Goal: Contribute content: Contribute content

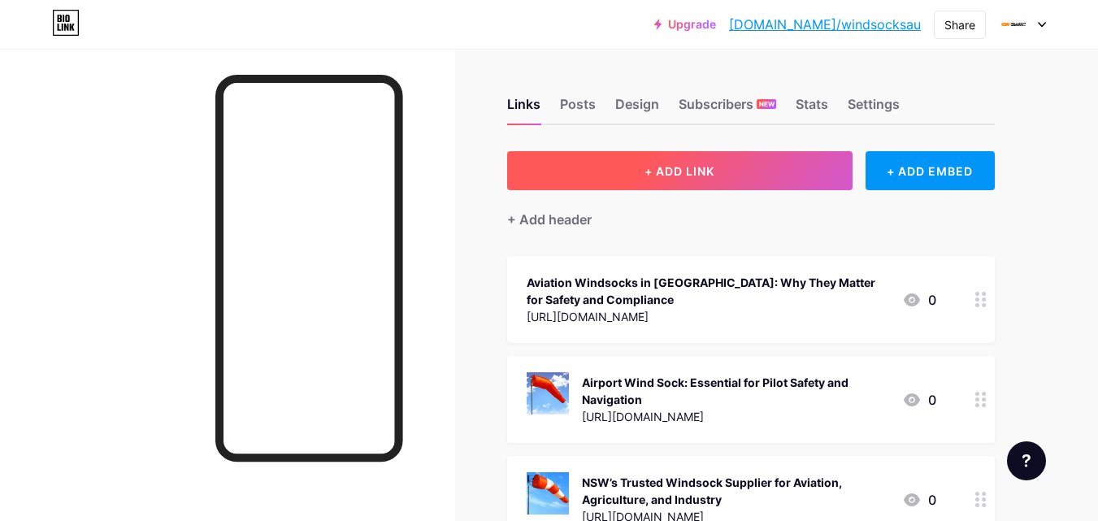
click at [626, 171] on button "+ ADD LINK" at bounding box center [679, 170] width 345 height 39
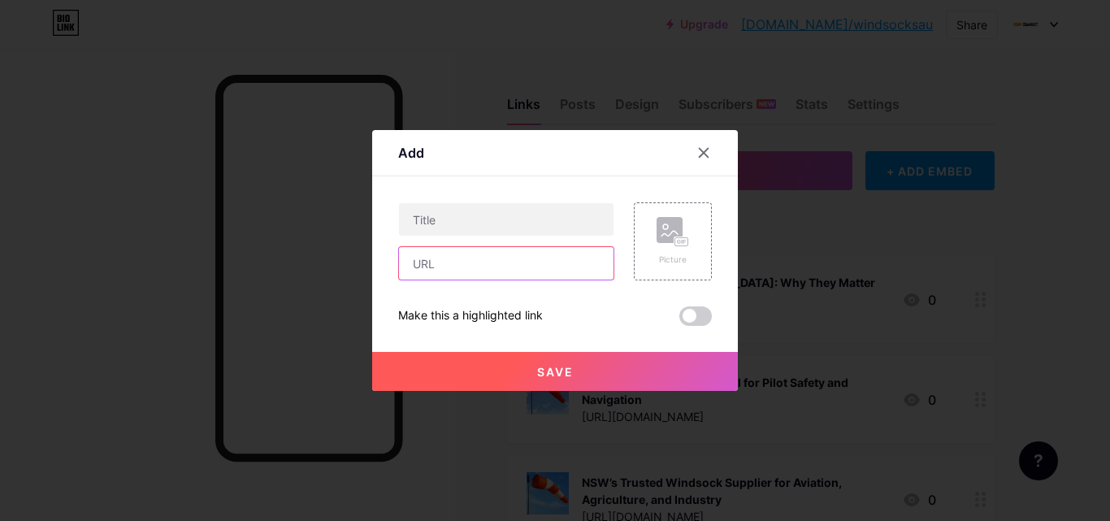
click at [460, 271] on input "text" at bounding box center [506, 263] width 214 height 32
paste input "[URL][DOMAIN_NAME]"
type input "[URL][DOMAIN_NAME]"
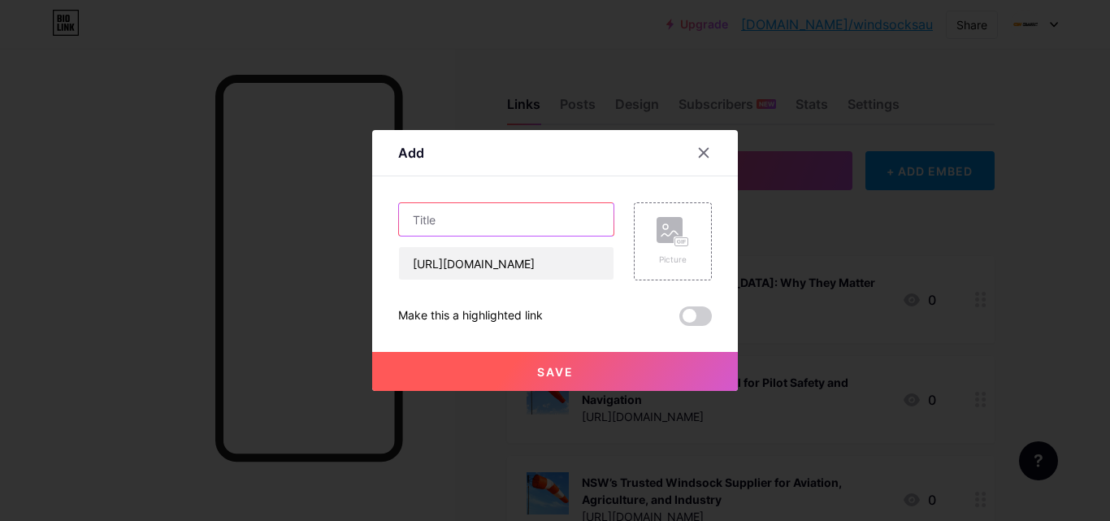
click at [427, 212] on input "text" at bounding box center [506, 219] width 214 height 32
paste input "How Heavy Duty Windsocks Keep Industrial Operations Safe"
type input "How Heavy Duty Windsocks Keep Industrial Operations Safe"
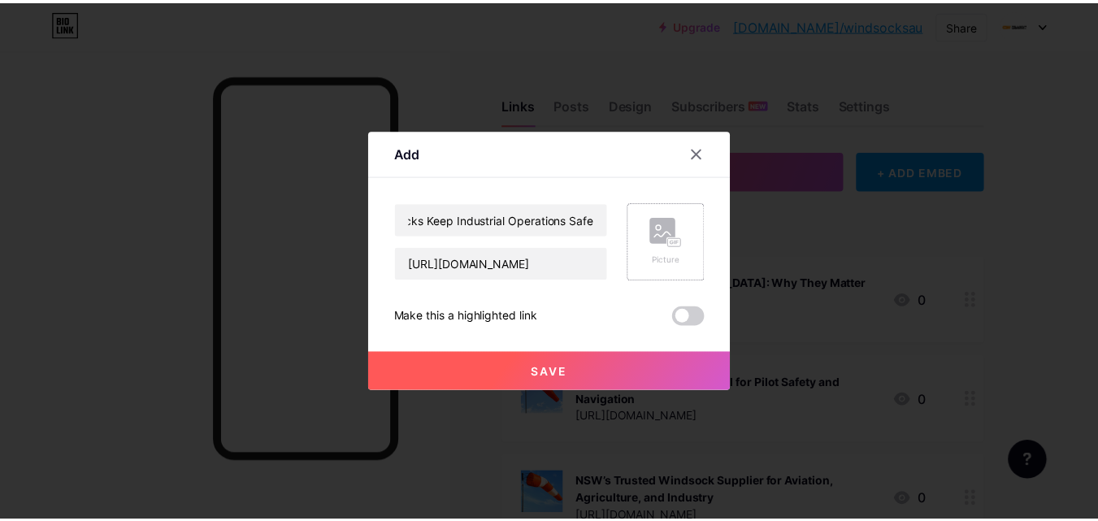
scroll to position [0, 0]
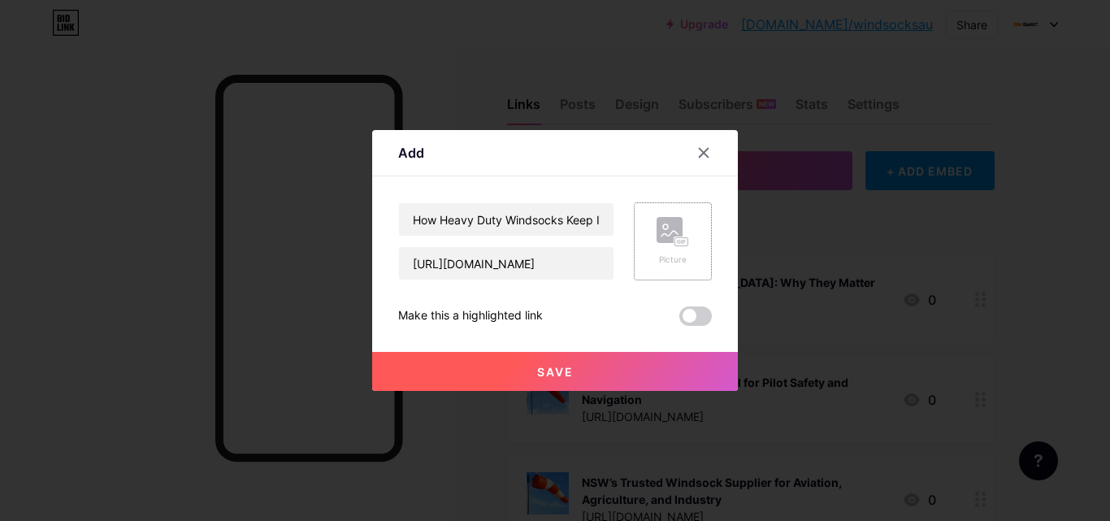
click at [643, 245] on div "Picture" at bounding box center [673, 241] width 78 height 78
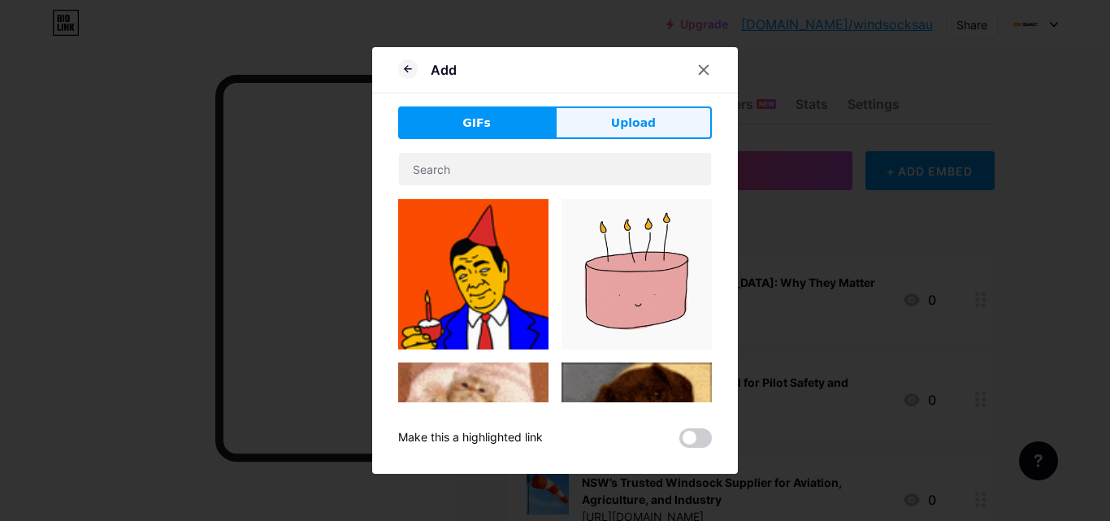
click at [596, 119] on button "Upload" at bounding box center [633, 122] width 157 height 32
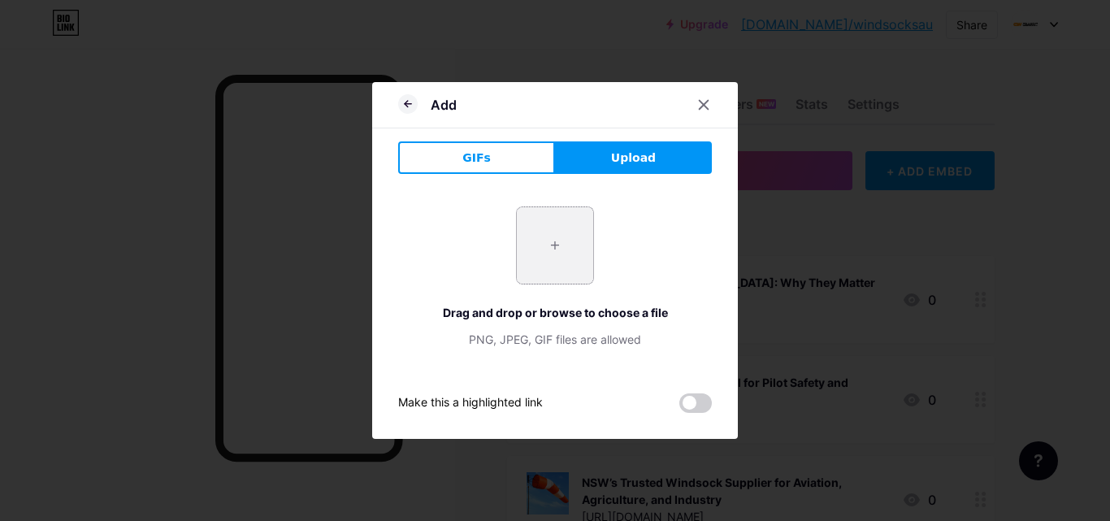
click at [545, 265] on input "file" at bounding box center [555, 245] width 76 height 76
type input "C:\fakepath\1.jpg"
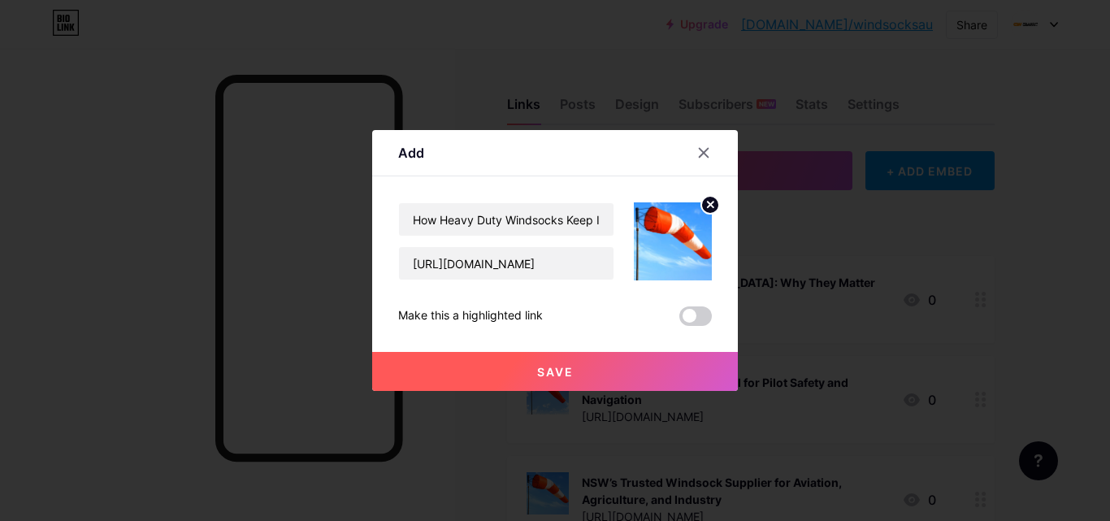
click at [486, 362] on button "Save" at bounding box center [555, 371] width 366 height 39
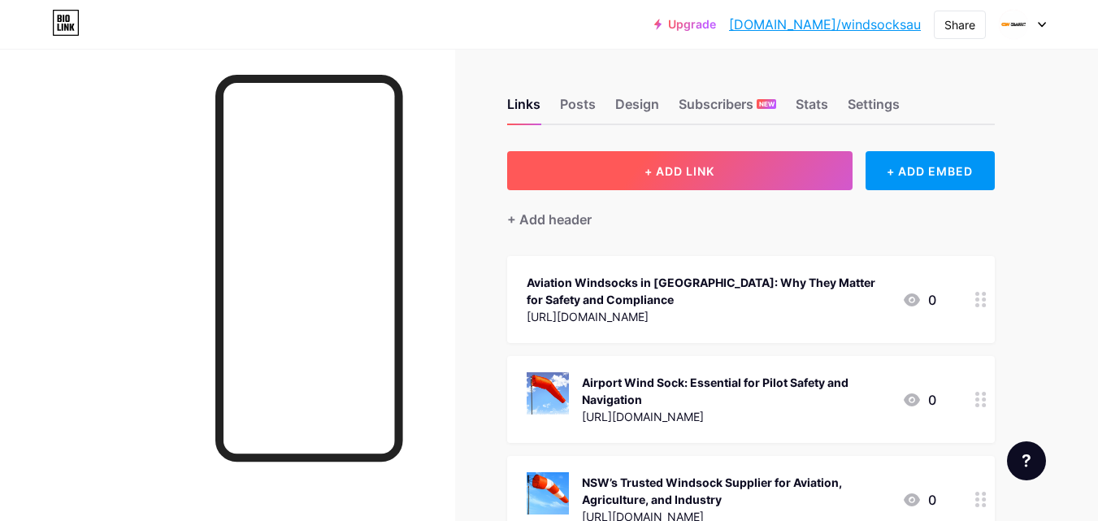
click at [662, 172] on span "+ ADD LINK" at bounding box center [679, 171] width 70 height 14
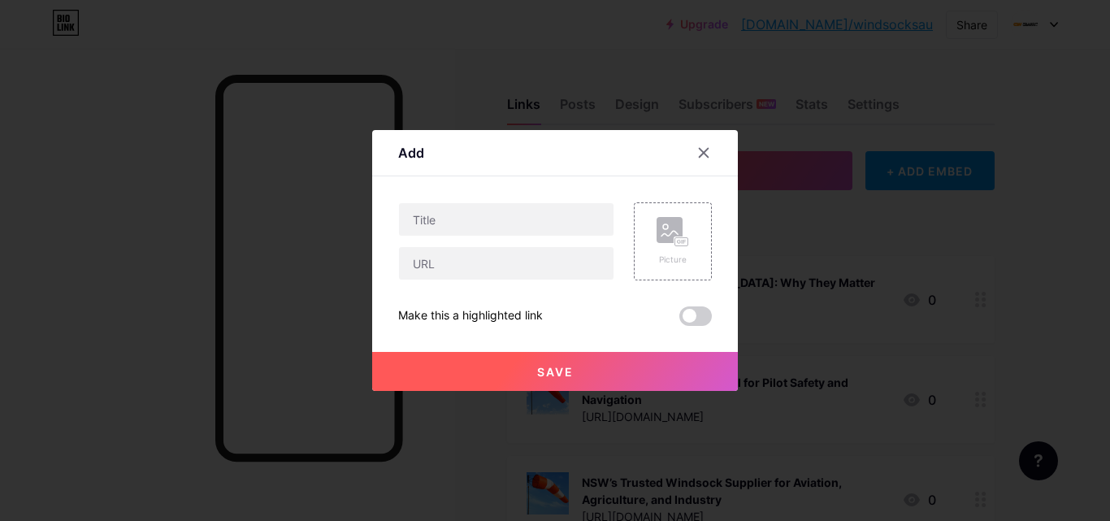
drag, startPoint x: 698, startPoint y: 154, endPoint x: 689, endPoint y: 156, distance: 9.1
click at [698, 154] on icon at bounding box center [703, 152] width 13 height 13
